Goal: Navigation & Orientation: Find specific page/section

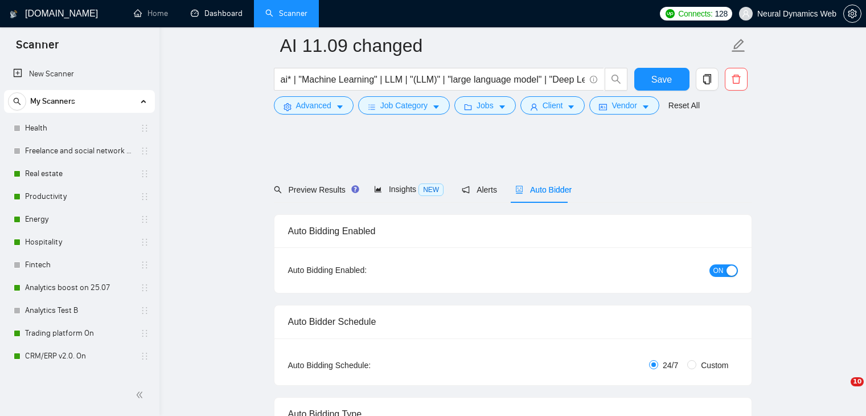
scroll to position [683, 0]
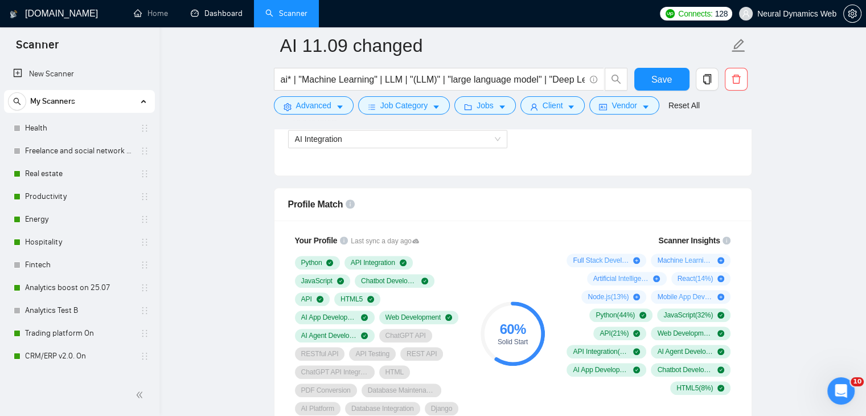
click at [208, 16] on link "Dashboard" at bounding box center [217, 14] width 52 height 10
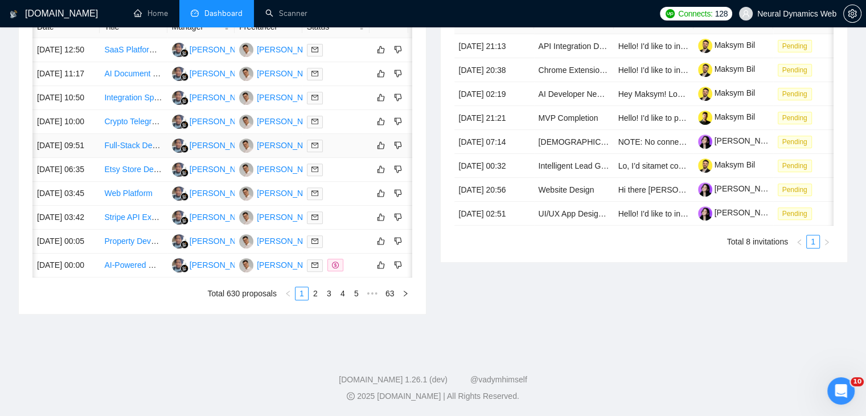
scroll to position [0, 18]
